Goal: Task Accomplishment & Management: Manage account settings

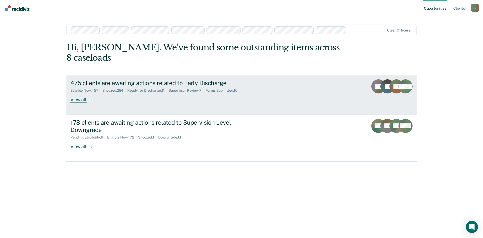
click at [154, 79] on div "475 clients are awaiting actions related to Early Discharge" at bounding box center [158, 82] width 177 height 7
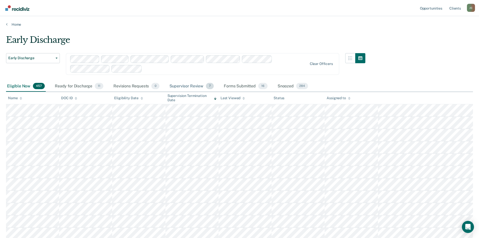
click at [193, 85] on div "Supervisor Review 7" at bounding box center [192, 86] width 47 height 11
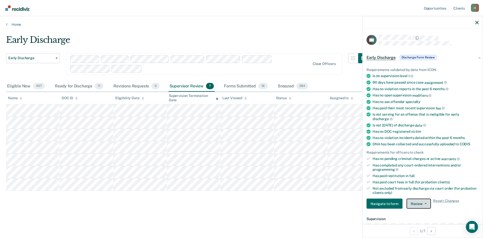
click at [419, 205] on button "Review" at bounding box center [419, 203] width 24 height 10
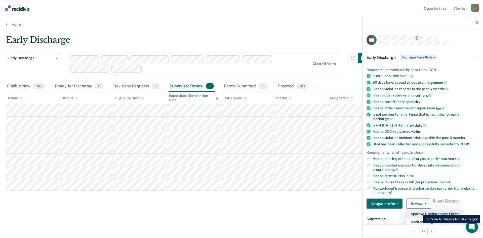
click at [419, 211] on button "Approve Discharge and Forms" at bounding box center [435, 214] width 57 height 8
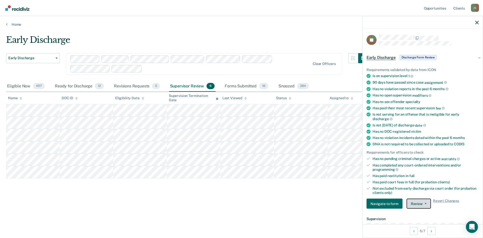
click at [417, 206] on button "Review" at bounding box center [419, 203] width 24 height 10
click at [417, 213] on button "Approve Discharge and Forms" at bounding box center [435, 214] width 57 height 8
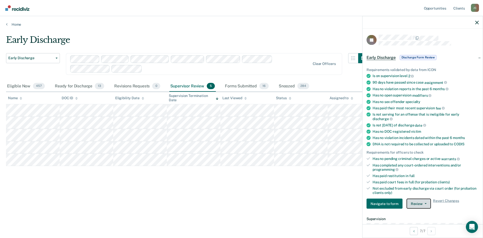
click at [424, 201] on button "Review" at bounding box center [419, 203] width 24 height 10
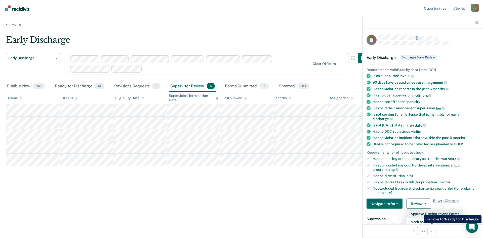
click at [420, 211] on button "Approve Discharge and Forms" at bounding box center [435, 214] width 57 height 8
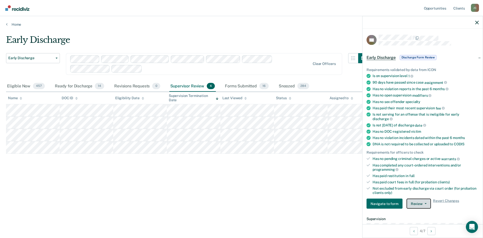
click at [412, 205] on button "Review" at bounding box center [419, 203] width 24 height 10
click at [414, 213] on button "Approve Discharge and Forms" at bounding box center [435, 214] width 57 height 8
click at [420, 206] on button "Review" at bounding box center [419, 203] width 24 height 10
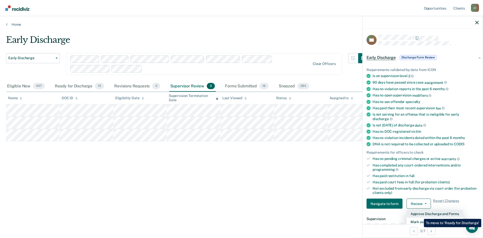
click at [420, 215] on button "Approve Discharge and Forms" at bounding box center [435, 214] width 57 height 8
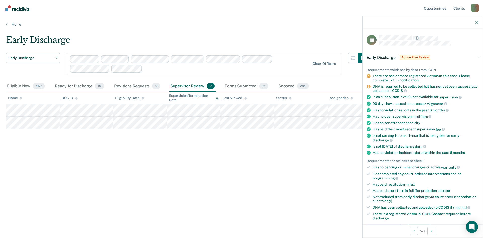
scroll to position [101, 0]
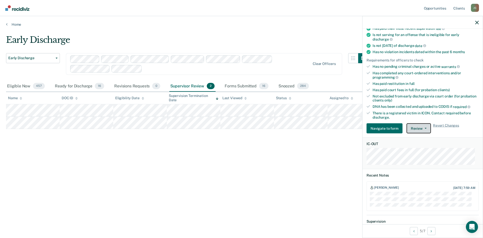
click at [414, 128] on button "Review" at bounding box center [419, 128] width 24 height 10
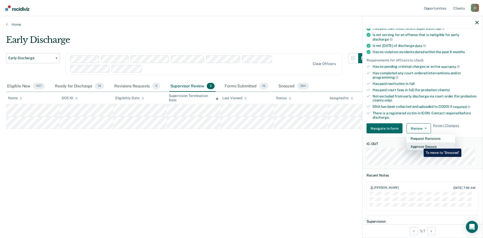
click at [420, 145] on button "Approve Snooze" at bounding box center [431, 146] width 49 height 8
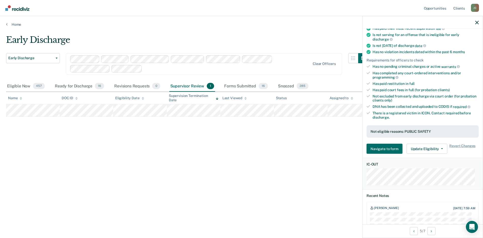
click at [199, 172] on div "Early Discharge Early Discharge Early Discharge Supervision Level Downgrade Cle…" at bounding box center [241, 117] width 471 height 165
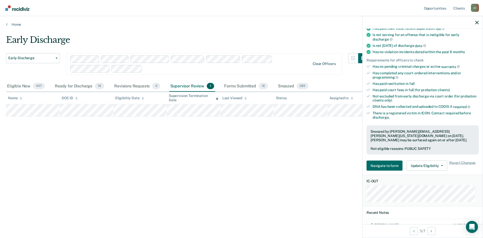
drag, startPoint x: 321, startPoint y: 62, endPoint x: 317, endPoint y: 64, distance: 5.1
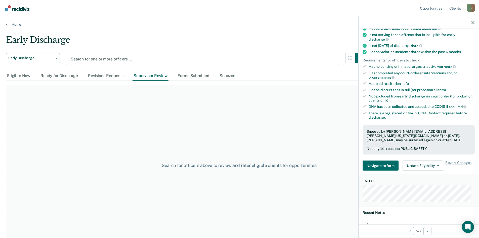
click at [90, 61] on div at bounding box center [203, 59] width 264 height 6
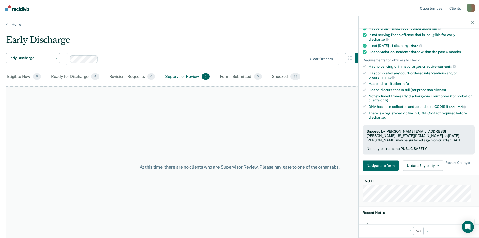
click at [472, 25] on div at bounding box center [419, 22] width 120 height 13
click at [473, 22] on icon "button" at bounding box center [473, 23] width 4 height 4
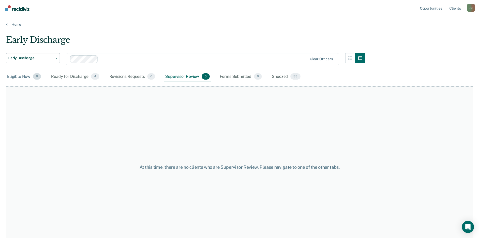
click at [27, 77] on div "Eligible Now 8" at bounding box center [24, 76] width 36 height 11
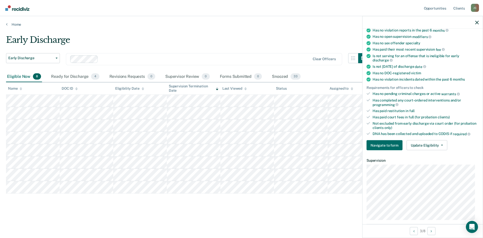
scroll to position [75, 0]
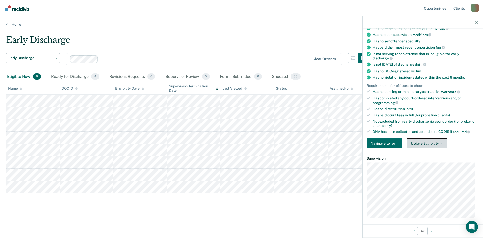
click at [425, 144] on button "Update Eligibility" at bounding box center [427, 143] width 41 height 10
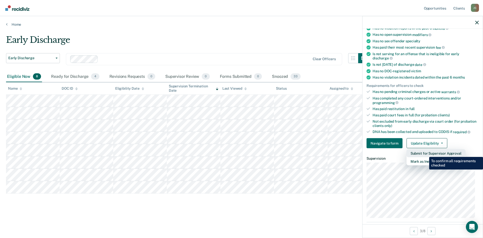
click at [425, 153] on button "Submit for Supervisor Approval" at bounding box center [436, 153] width 59 height 8
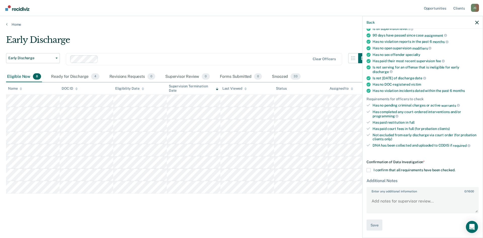
scroll to position [61, 0]
click at [369, 169] on span at bounding box center [369, 170] width 4 height 4
click at [455, 168] on input "I confirm that all requirements have been checked." at bounding box center [455, 168] width 0 height 0
click at [372, 223] on button "Save" at bounding box center [375, 225] width 16 height 11
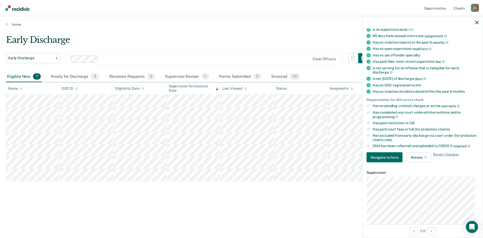
click at [308, 209] on div "Early Discharge Early Discharge Early Discharge Supervision Level Downgrade Cle…" at bounding box center [241, 125] width 471 height 181
click at [475, 21] on icon "button" at bounding box center [477, 23] width 4 height 4
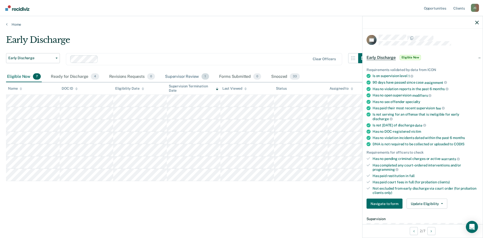
click at [175, 75] on div "Supervisor Review 1" at bounding box center [187, 76] width 46 height 11
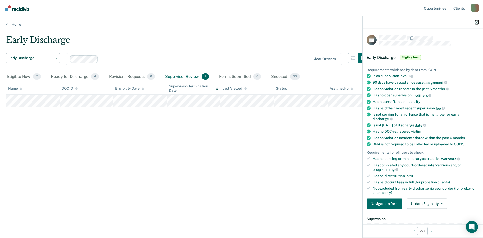
click at [477, 20] on button "button" at bounding box center [477, 22] width 4 height 4
